Goal: Task Accomplishment & Management: Use online tool/utility

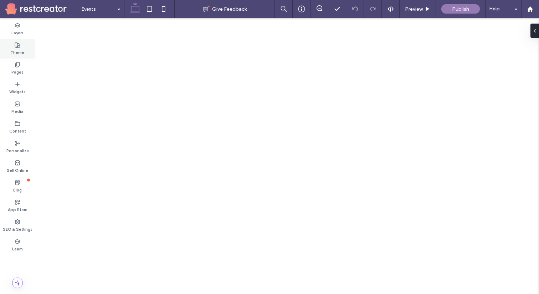
click at [17, 44] on use at bounding box center [17, 44] width 5 height 5
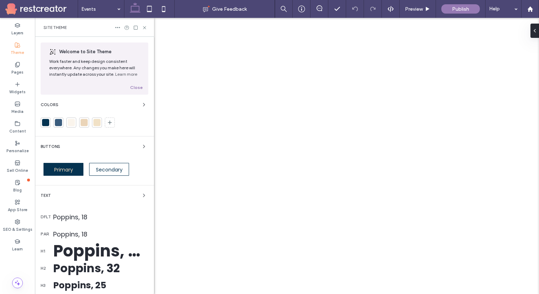
click at [18, 50] on label "Theme" at bounding box center [18, 52] width 14 height 8
click at [19, 75] on label "Pages" at bounding box center [17, 71] width 12 height 8
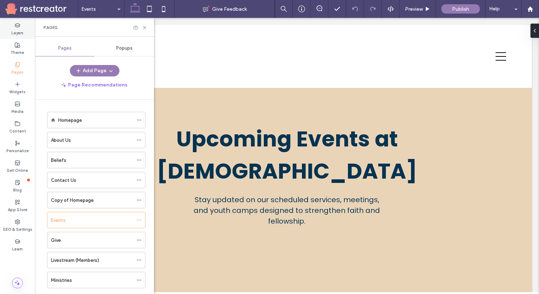
click at [20, 26] on icon at bounding box center [18, 25] width 6 height 6
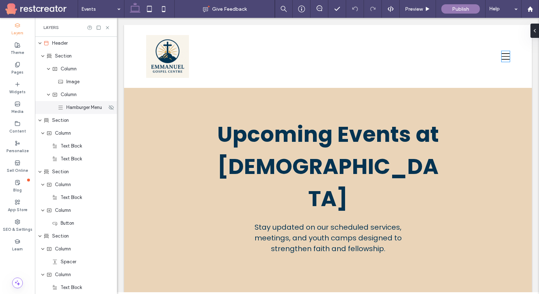
click at [77, 108] on span "Hamburger Menu" at bounding box center [84, 107] width 36 height 7
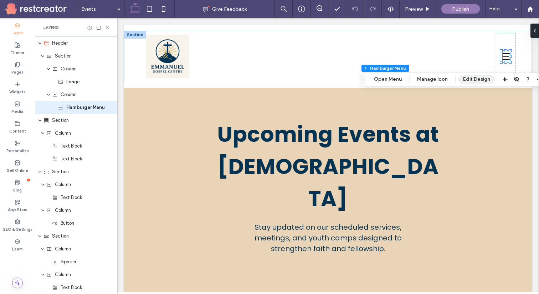
click at [481, 79] on button "Edit Design" at bounding box center [477, 79] width 36 height 9
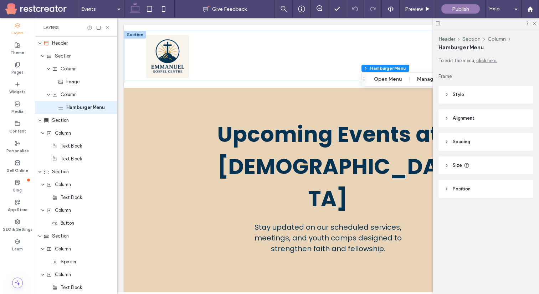
click at [448, 93] on icon at bounding box center [447, 94] width 5 height 5
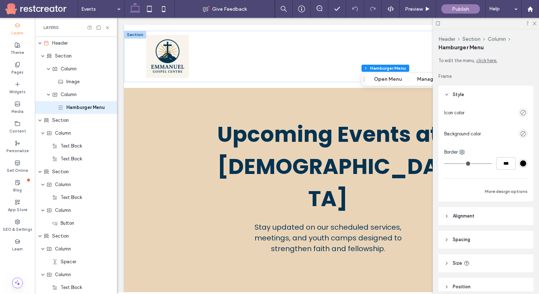
click at [448, 94] on use at bounding box center [447, 94] width 2 height 1
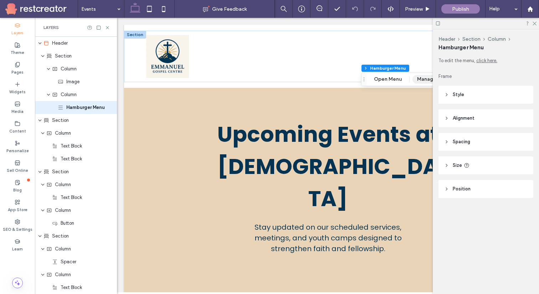
click at [430, 80] on button "Manage Icon" at bounding box center [433, 79] width 40 height 9
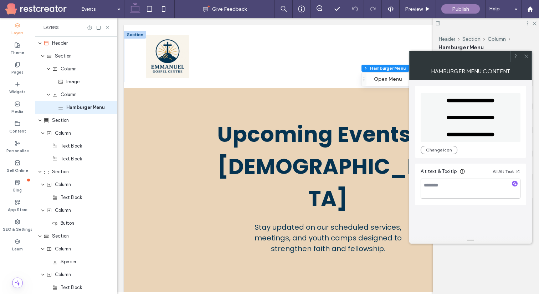
click at [526, 58] on icon at bounding box center [526, 56] width 5 height 5
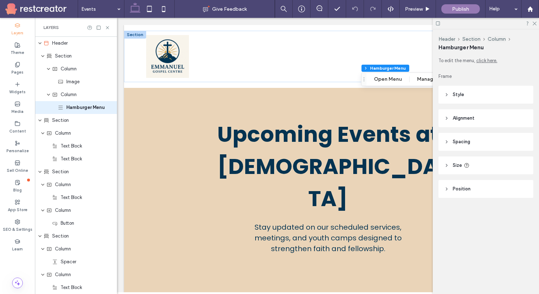
click at [534, 20] on div at bounding box center [486, 23] width 106 height 11
click at [537, 23] on div at bounding box center [486, 23] width 106 height 11
click at [535, 24] on icon at bounding box center [534, 23] width 5 height 5
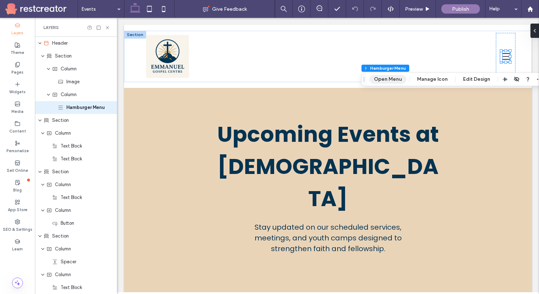
click at [396, 77] on button "Open Menu" at bounding box center [388, 79] width 37 height 9
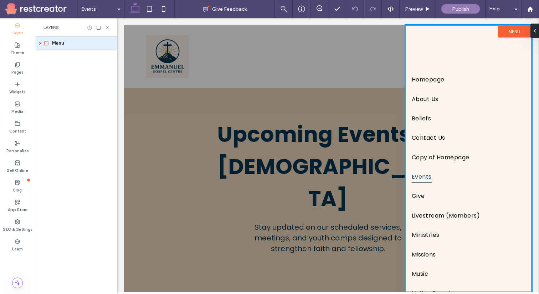
click at [514, 31] on label "Menu" at bounding box center [515, 32] width 34 height 12
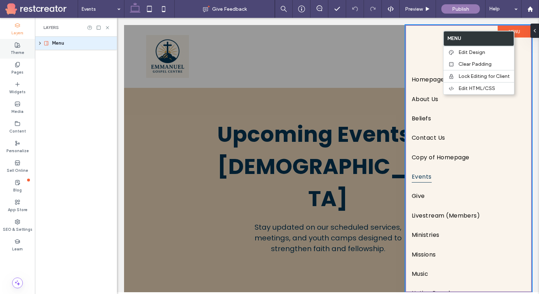
click at [21, 46] on div "Theme" at bounding box center [17, 49] width 35 height 20
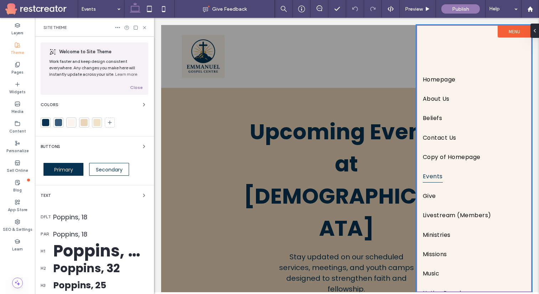
click at [21, 46] on div "Theme" at bounding box center [17, 49] width 35 height 20
click at [19, 28] on icon at bounding box center [18, 25] width 6 height 6
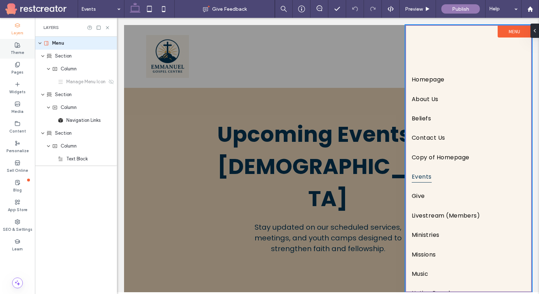
click at [18, 45] on icon at bounding box center [18, 45] width 6 height 6
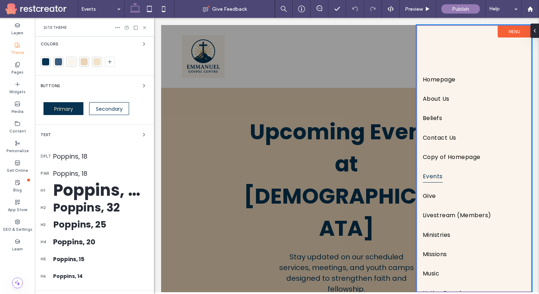
scroll to position [118, 0]
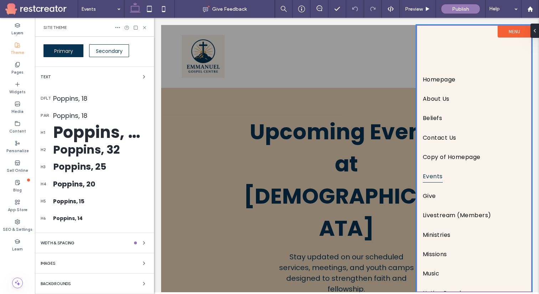
click at [18, 50] on label "Theme" at bounding box center [18, 52] width 14 height 8
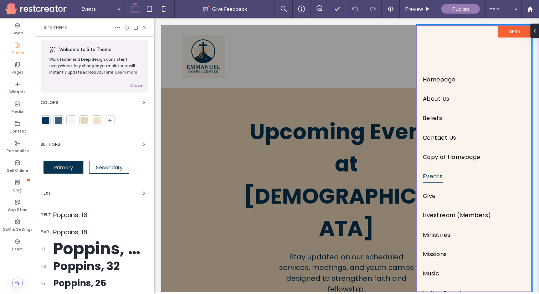
scroll to position [0, 0]
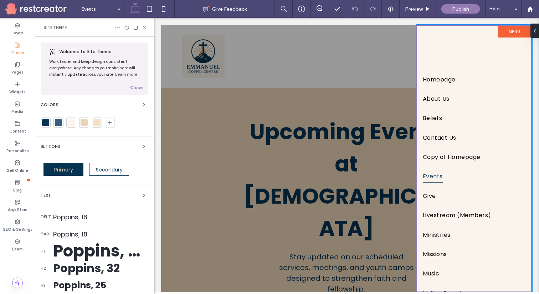
click at [118, 26] on icon at bounding box center [118, 28] width 6 height 6
click at [89, 44] on div "Welcome to Site Theme Work faster and keep design consistent everywhere. Any ch…" at bounding box center [95, 68] width 108 height 52
click at [19, 26] on use at bounding box center [17, 25] width 5 height 4
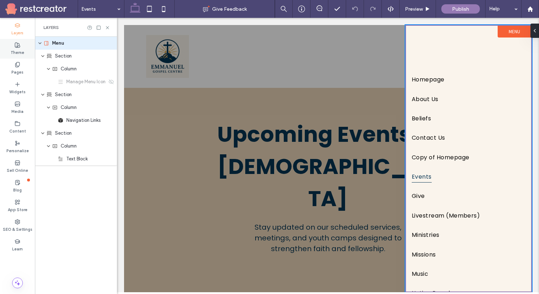
click at [23, 52] on label "Theme" at bounding box center [18, 52] width 14 height 8
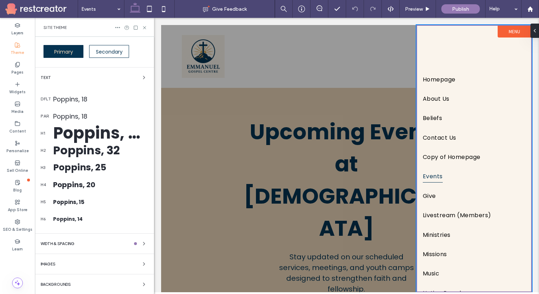
scroll to position [118, 0]
click at [80, 242] on div "WIDTH & SPACING" at bounding box center [95, 242] width 108 height 9
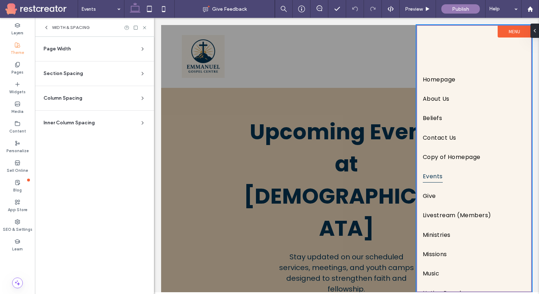
scroll to position [0, 0]
click at [49, 27] on icon at bounding box center [47, 28] width 6 height 6
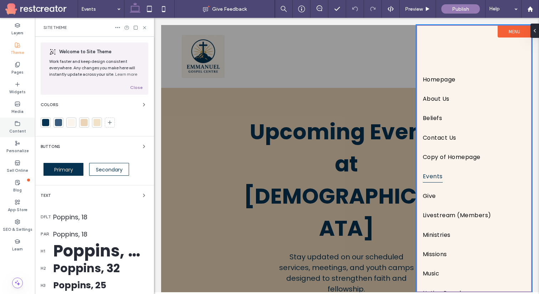
click at [24, 128] on label "Content" at bounding box center [17, 130] width 17 height 8
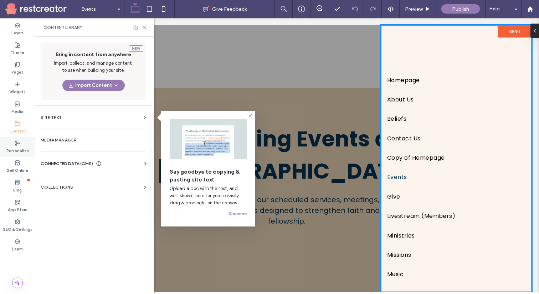
click at [21, 145] on div "Personalize" at bounding box center [17, 147] width 35 height 20
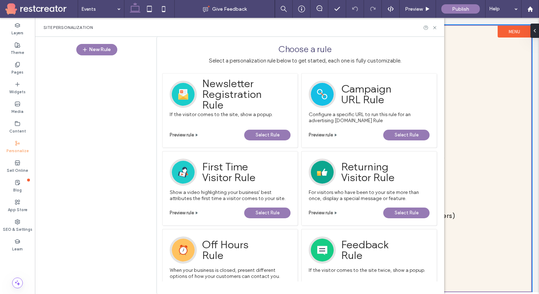
scroll to position [262, 0]
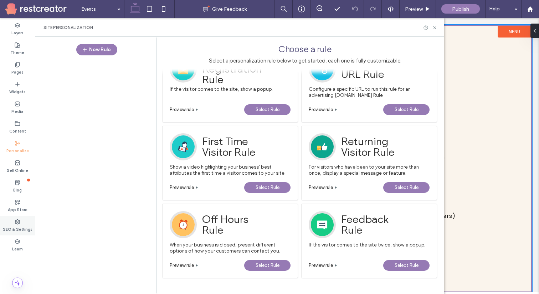
click at [20, 223] on icon at bounding box center [18, 222] width 6 height 6
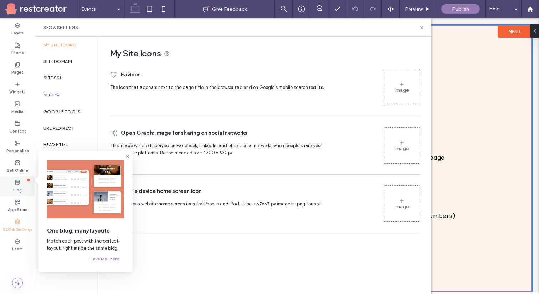
click at [25, 179] on div "Blog" at bounding box center [17, 186] width 35 height 20
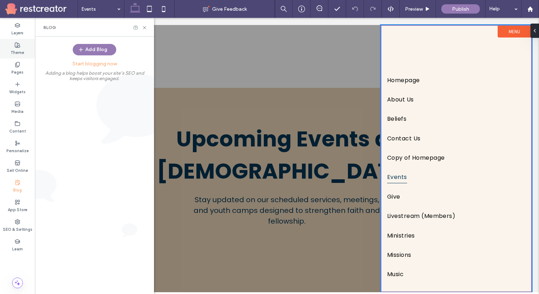
click at [19, 45] on use at bounding box center [17, 44] width 5 height 5
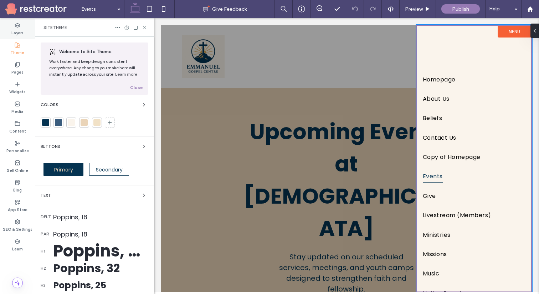
click at [19, 23] on icon at bounding box center [18, 25] width 6 height 6
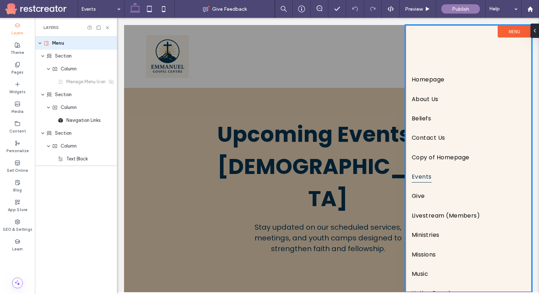
click at [516, 30] on label "Menu" at bounding box center [515, 32] width 34 height 12
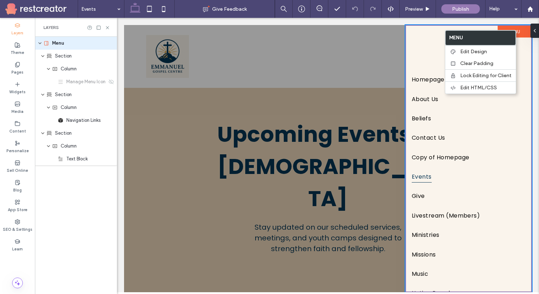
click at [345, 49] on div at bounding box center [328, 158] width 408 height 267
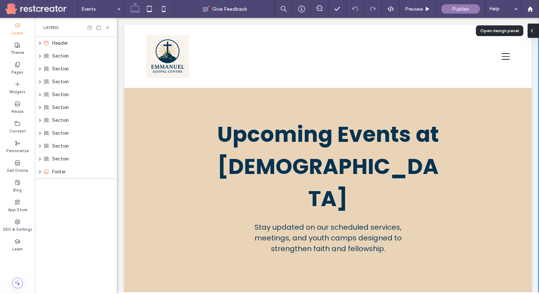
click at [537, 30] on div at bounding box center [533, 31] width 11 height 14
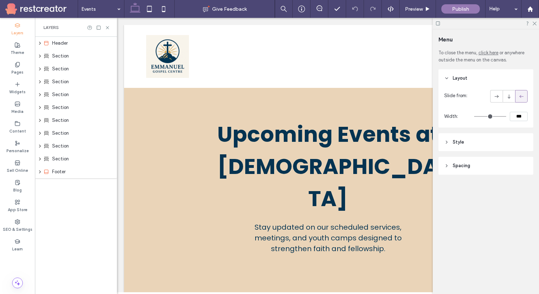
click at [452, 146] on header "Style" at bounding box center [486, 142] width 95 height 18
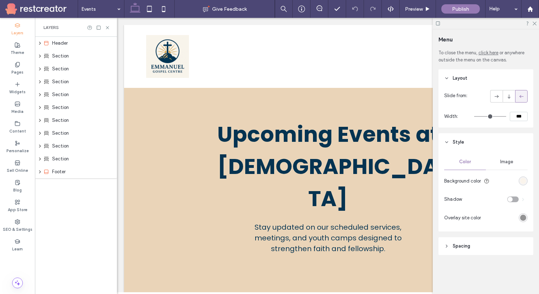
click at [452, 245] on header "Spacing" at bounding box center [486, 246] width 95 height 18
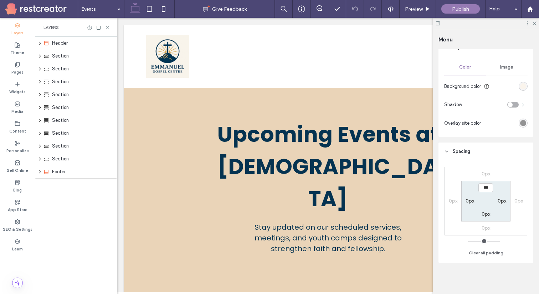
scroll to position [0, 0]
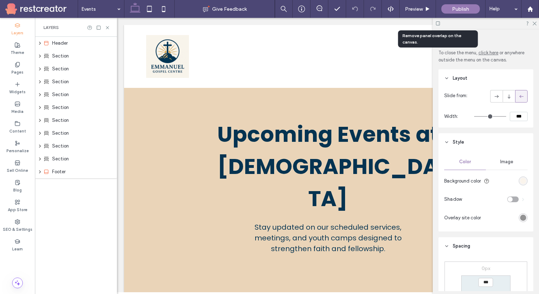
click at [438, 23] on icon at bounding box center [438, 23] width 5 height 5
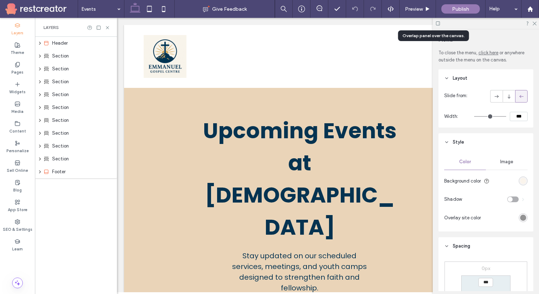
click at [438, 23] on icon at bounding box center [438, 23] width 5 height 5
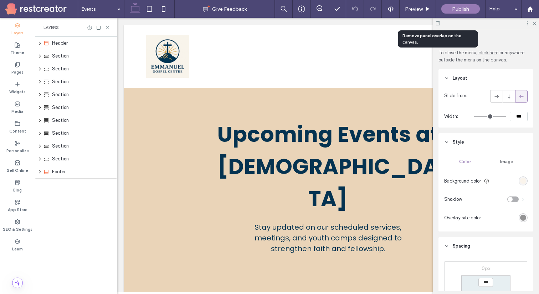
click at [438, 23] on icon at bounding box center [438, 23] width 5 height 5
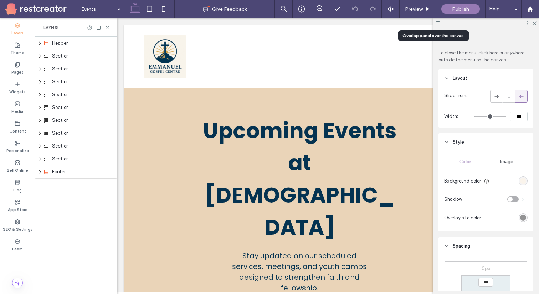
click at [438, 23] on icon at bounding box center [438, 23] width 5 height 5
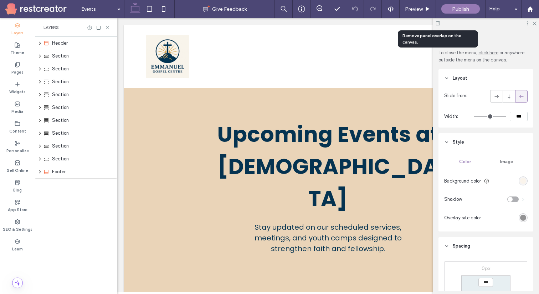
click at [438, 23] on icon at bounding box center [438, 23] width 5 height 5
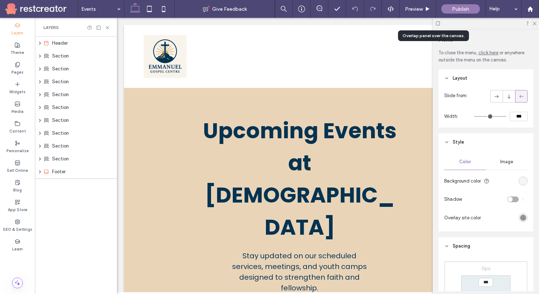
click at [438, 23] on icon at bounding box center [438, 23] width 5 height 5
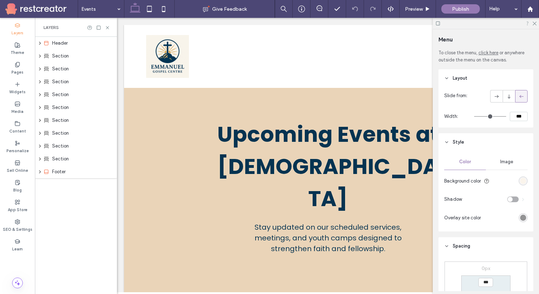
click at [530, 24] on icon at bounding box center [527, 23] width 5 height 5
click at [99, 27] on icon at bounding box center [98, 27] width 5 height 5
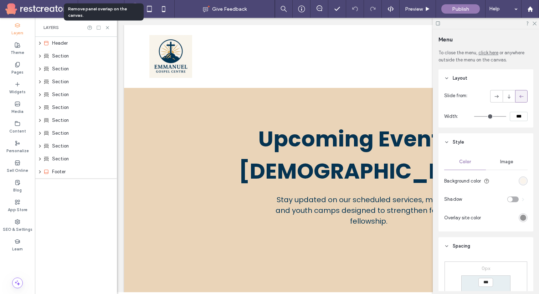
scroll to position [0, 188]
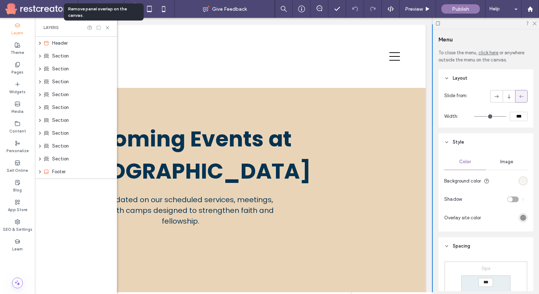
click at [99, 27] on icon at bounding box center [98, 27] width 5 height 5
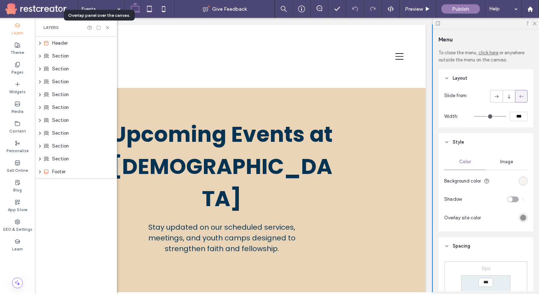
scroll to position [0, 0]
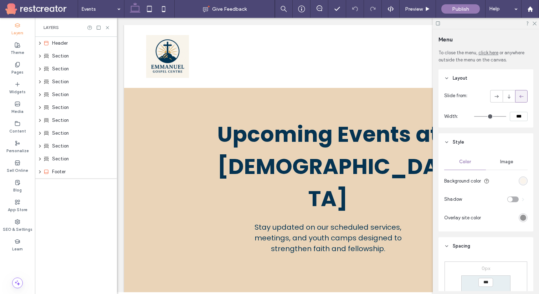
click at [538, 23] on div at bounding box center [486, 23] width 106 height 11
click at [535, 23] on use at bounding box center [535, 24] width 4 height 4
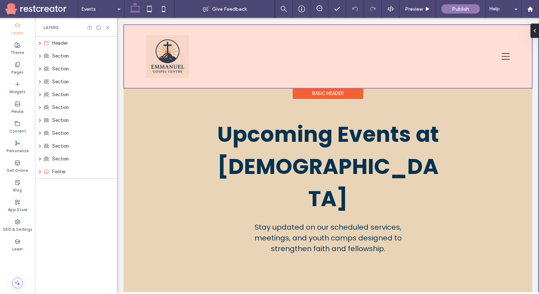
click at [328, 90] on div "Basic Header" at bounding box center [328, 93] width 71 height 11
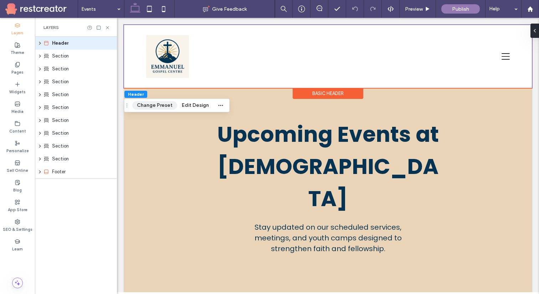
click at [167, 105] on button "Change Preset" at bounding box center [154, 105] width 45 height 9
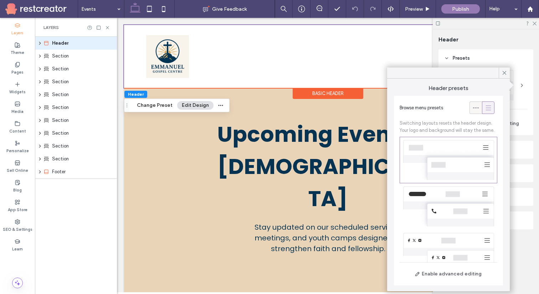
click at [474, 110] on icon at bounding box center [476, 107] width 7 height 7
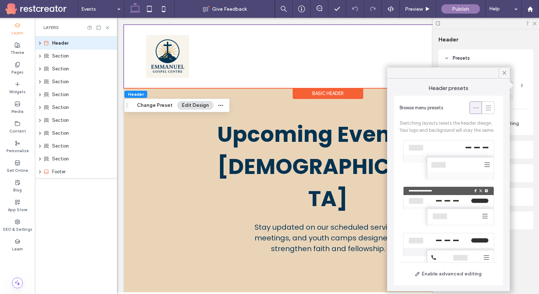
click at [458, 155] on div at bounding box center [449, 160] width 98 height 46
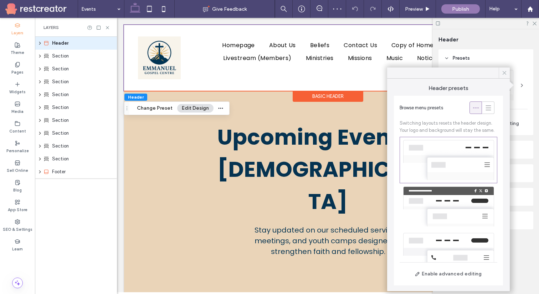
click at [505, 72] on use at bounding box center [505, 73] width 4 height 4
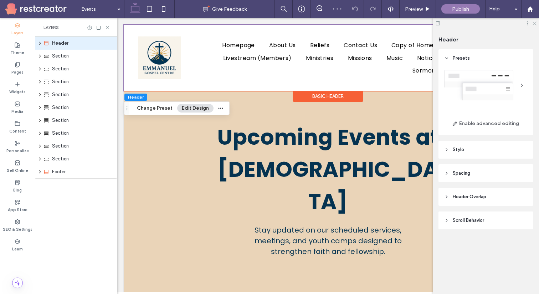
click at [537, 25] on icon at bounding box center [534, 23] width 5 height 5
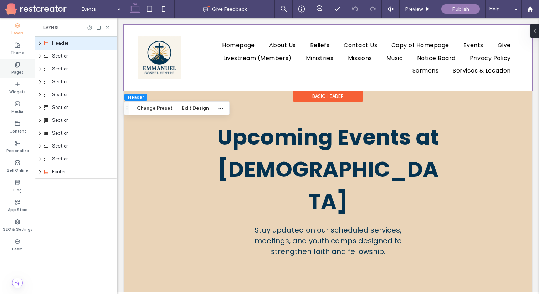
click at [14, 70] on label "Pages" at bounding box center [17, 71] width 12 height 8
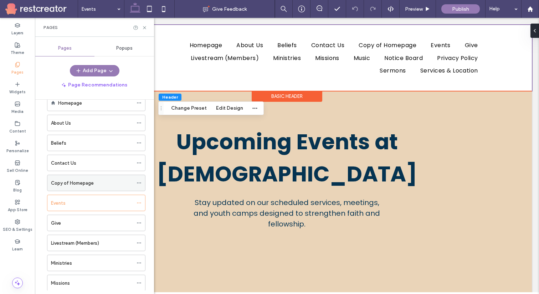
scroll to position [21, 0]
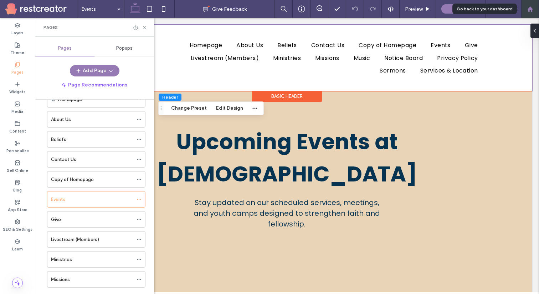
click at [532, 8] on icon at bounding box center [531, 9] width 6 height 6
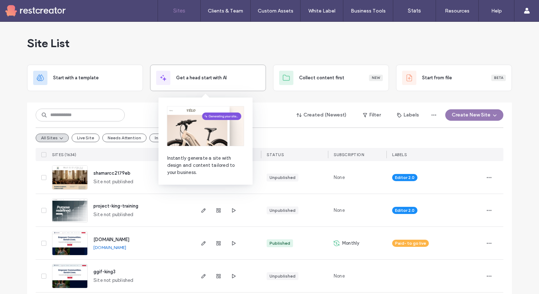
click at [219, 76] on span "Get a head start with AI" at bounding box center [201, 77] width 51 height 7
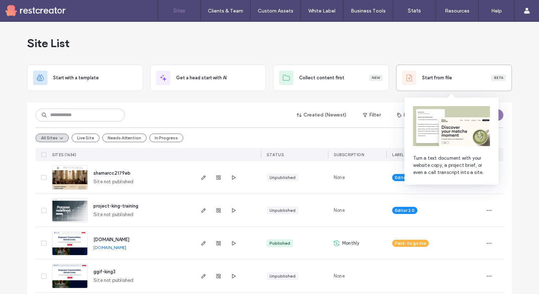
click at [458, 74] on div "Start from file Beta" at bounding box center [464, 77] width 84 height 7
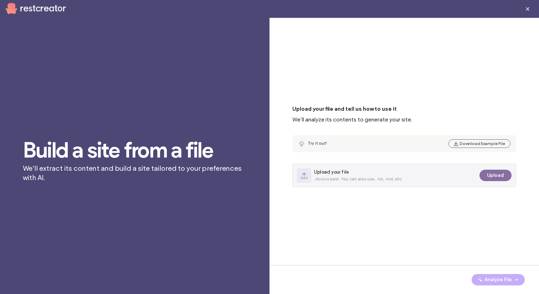
click at [496, 177] on button "Upload" at bounding box center [496, 174] width 32 height 11
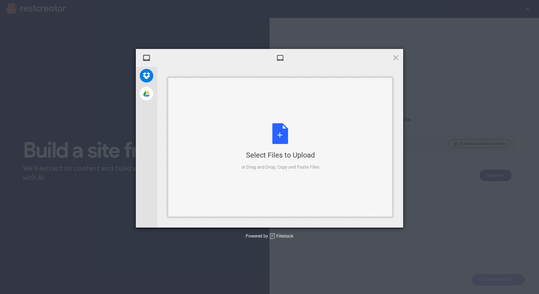
click at [277, 137] on div "Select Files to Upload or Drag and Drop, Copy and Paste Files" at bounding box center [281, 146] width 78 height 47
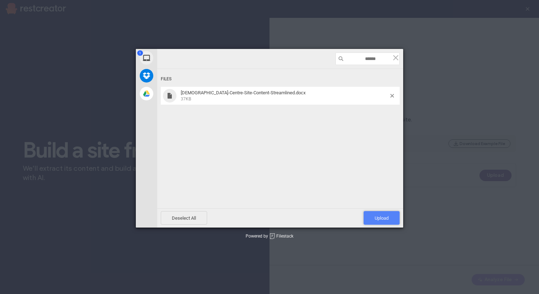
click at [385, 217] on span "Upload 1" at bounding box center [382, 217] width 14 height 5
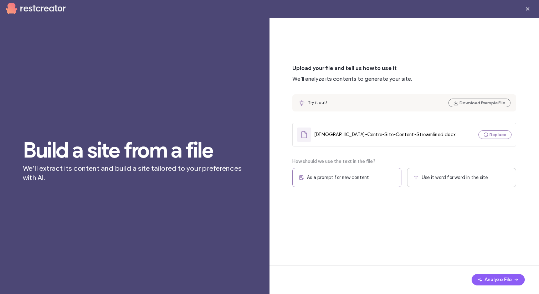
click at [392, 181] on div "As a prompt for new content" at bounding box center [347, 177] width 109 height 19
click at [492, 277] on button "Analyze File" at bounding box center [498, 279] width 53 height 11
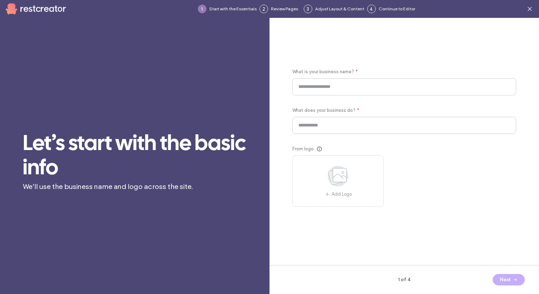
type input "**********"
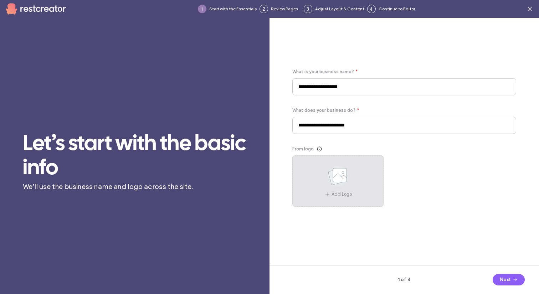
click at [348, 169] on icon at bounding box center [338, 176] width 36 height 24
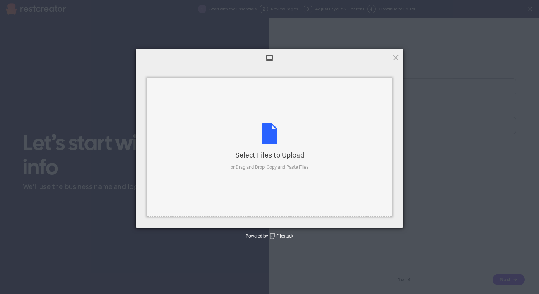
click at [264, 129] on div "Select Files to Upload or Drag and Drop, Copy and Paste Files" at bounding box center [270, 146] width 78 height 47
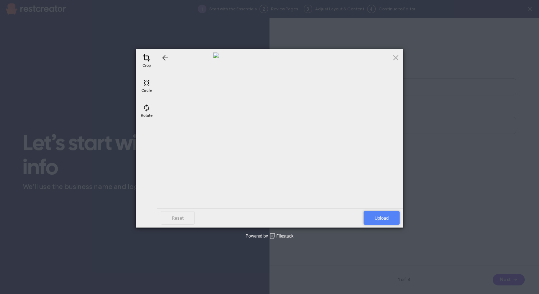
click at [384, 213] on span "Upload" at bounding box center [382, 218] width 36 height 14
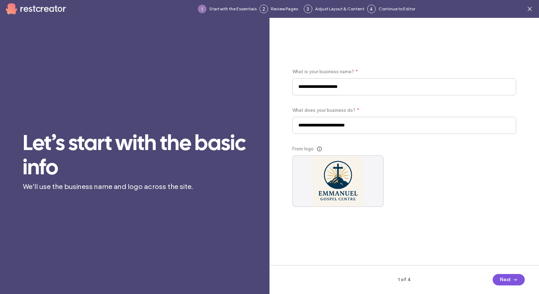
click at [508, 278] on button "Next" at bounding box center [509, 279] width 32 height 11
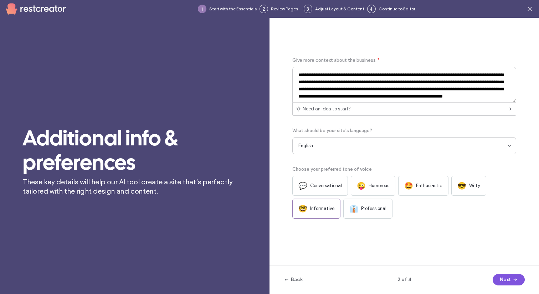
click at [508, 278] on button "Next" at bounding box center [509, 279] width 32 height 11
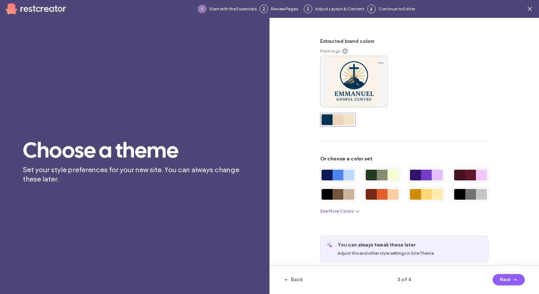
click at [355, 213] on icon "button" at bounding box center [358, 211] width 6 height 6
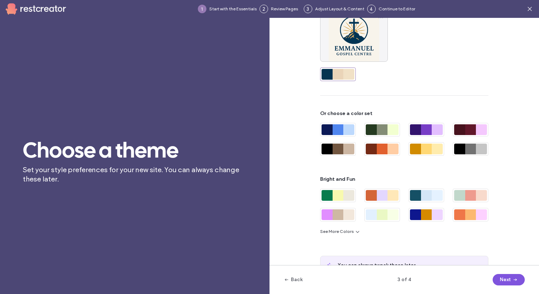
click at [511, 280] on span "button" at bounding box center [514, 279] width 7 height 11
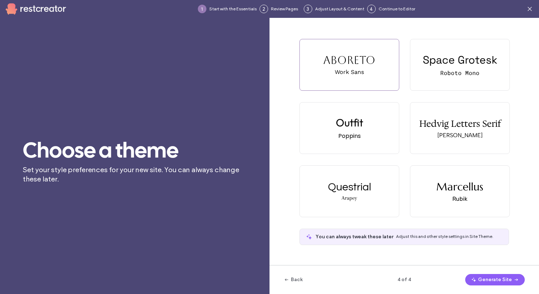
scroll to position [0, 0]
click at [478, 131] on div "Hedvig Letters Serif Albert Sans" at bounding box center [460, 127] width 99 height 51
click at [503, 281] on button "Generate Site" at bounding box center [496, 279] width 60 height 11
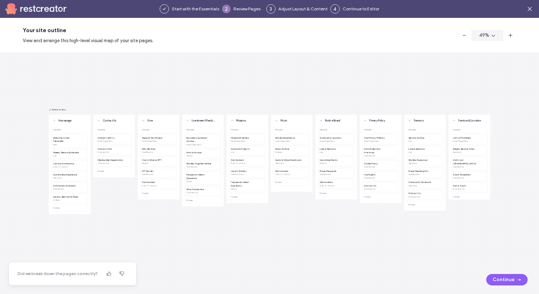
click at [503, 281] on button "Continue" at bounding box center [507, 279] width 41 height 11
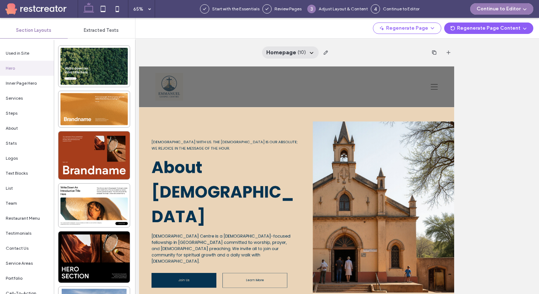
click at [299, 55] on span "( 10 )" at bounding box center [302, 52] width 8 height 7
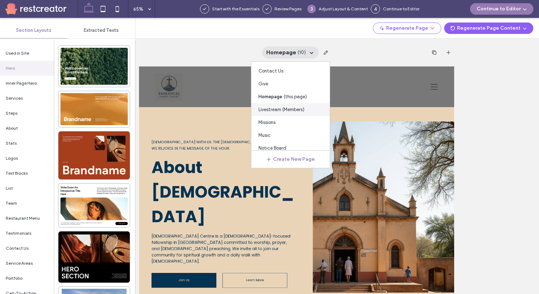
click at [300, 106] on span "Livestream (Members)" at bounding box center [282, 109] width 46 height 7
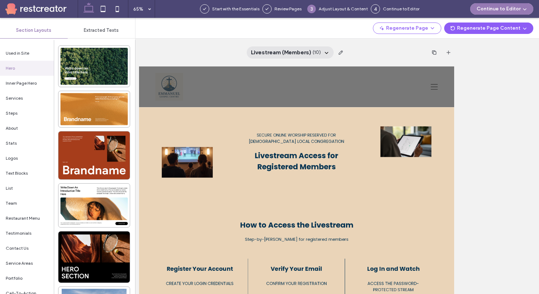
click at [321, 51] on div "Livestream (Members) ( 10 )" at bounding box center [290, 52] width 87 height 12
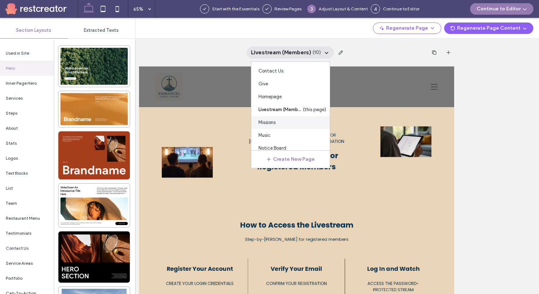
click at [283, 126] on div "Missions" at bounding box center [291, 122] width 78 height 13
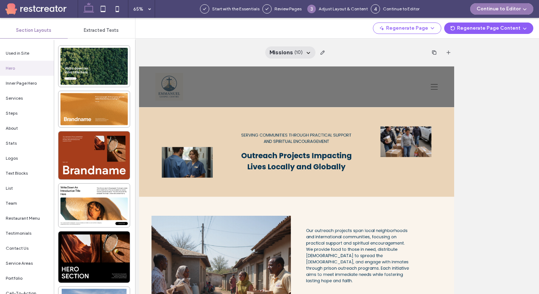
click at [291, 53] on span "Missions" at bounding box center [282, 53] width 24 height 8
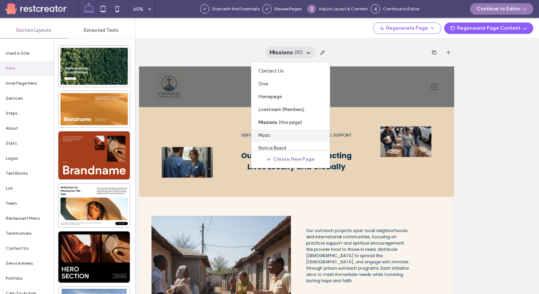
click at [298, 136] on div "Music" at bounding box center [291, 135] width 78 height 13
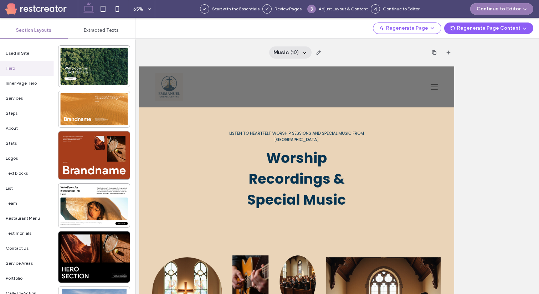
click at [281, 55] on span "Music" at bounding box center [282, 53] width 16 height 8
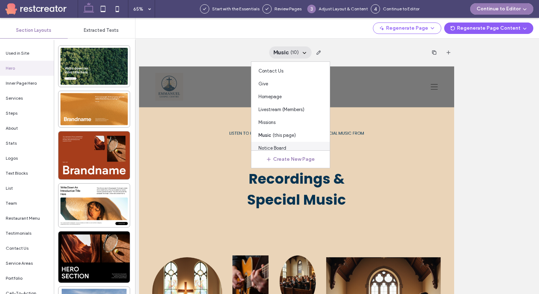
click at [290, 143] on div "Notice Board" at bounding box center [291, 148] width 78 height 13
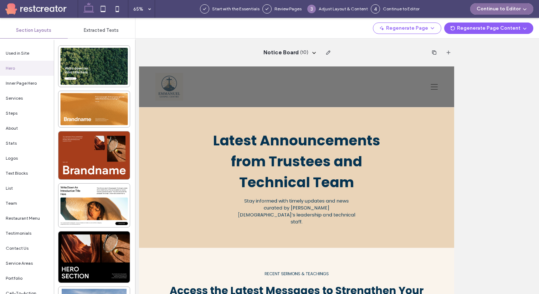
click at [500, 10] on button "Continue to Editor" at bounding box center [502, 8] width 63 height 11
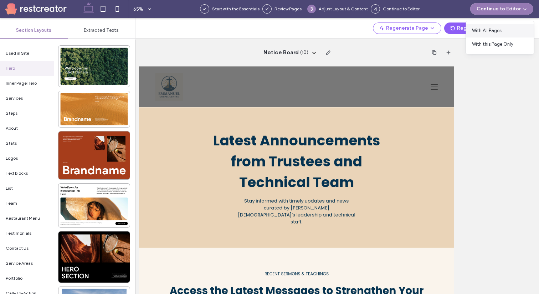
click at [495, 29] on span "With All Pages" at bounding box center [487, 30] width 30 height 7
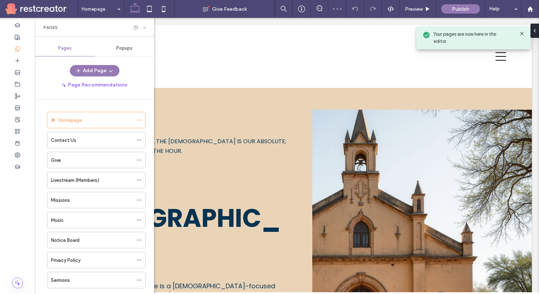
click at [142, 29] on icon at bounding box center [144, 27] width 5 height 5
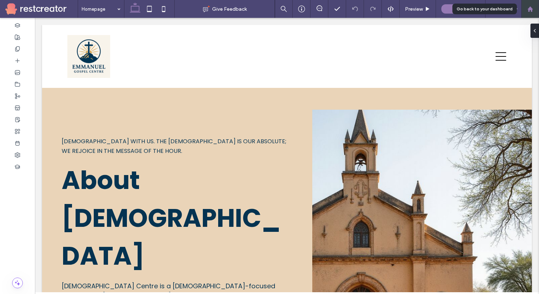
click at [534, 10] on div at bounding box center [530, 9] width 17 height 6
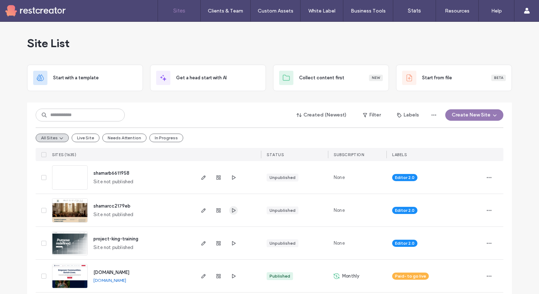
click at [231, 210] on icon "button" at bounding box center [234, 210] width 6 height 6
click at [233, 210] on icon "button" at bounding box center [234, 210] width 6 height 6
